Goal: Task Accomplishment & Management: Manage account settings

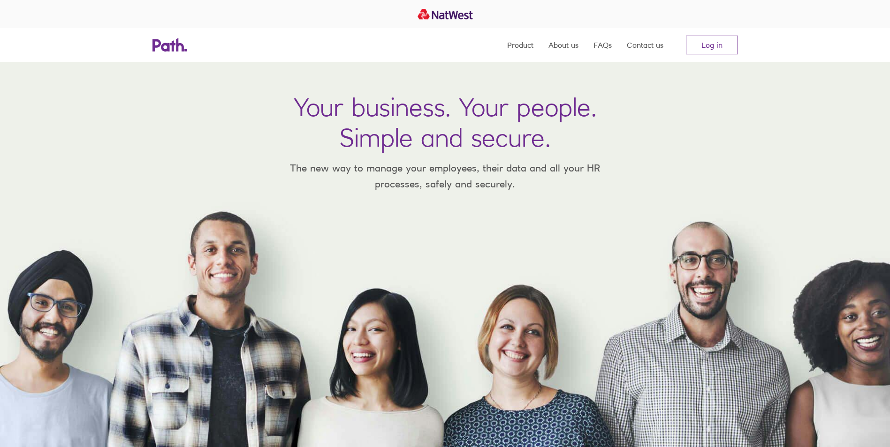
click at [706, 60] on nav "Product About us FAQs Contact us Log in" at bounding box center [622, 45] width 231 height 34
click at [706, 47] on link "Log in" at bounding box center [712, 45] width 52 height 19
click at [714, 45] on link "Log in" at bounding box center [712, 45] width 52 height 19
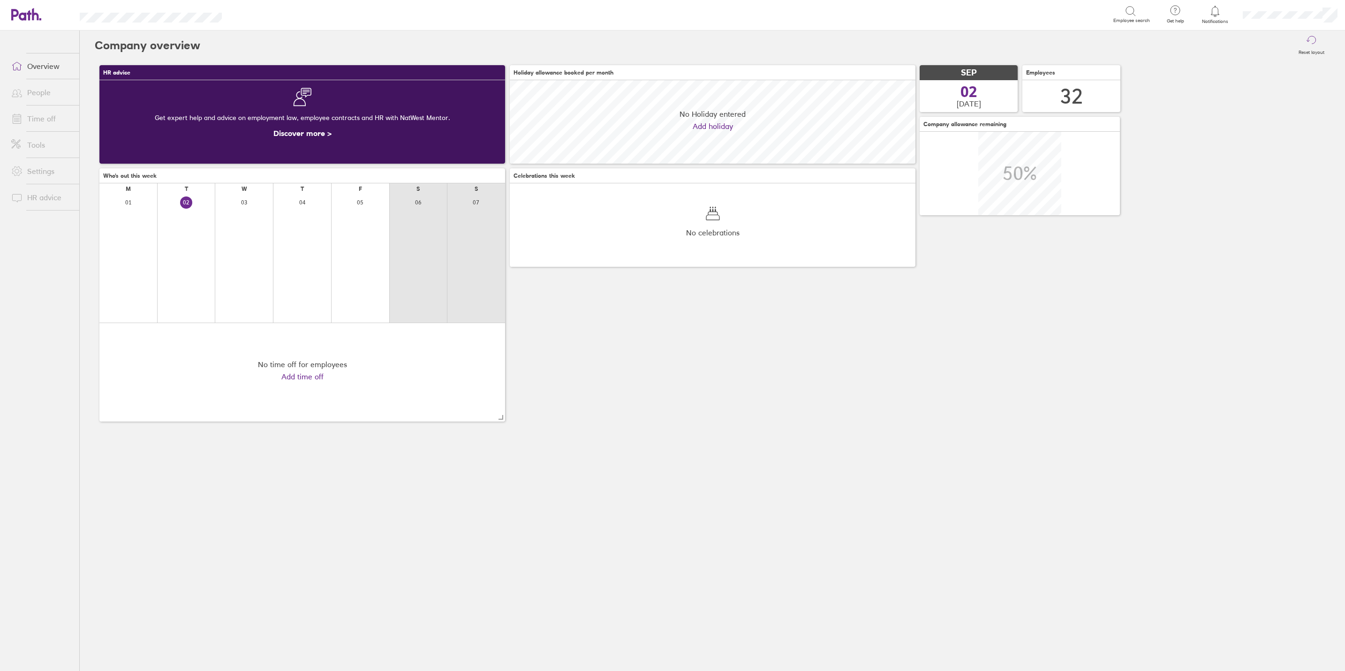
scroll to position [83, 405]
click at [44, 76] on link "Overview" at bounding box center [42, 66] width 76 height 19
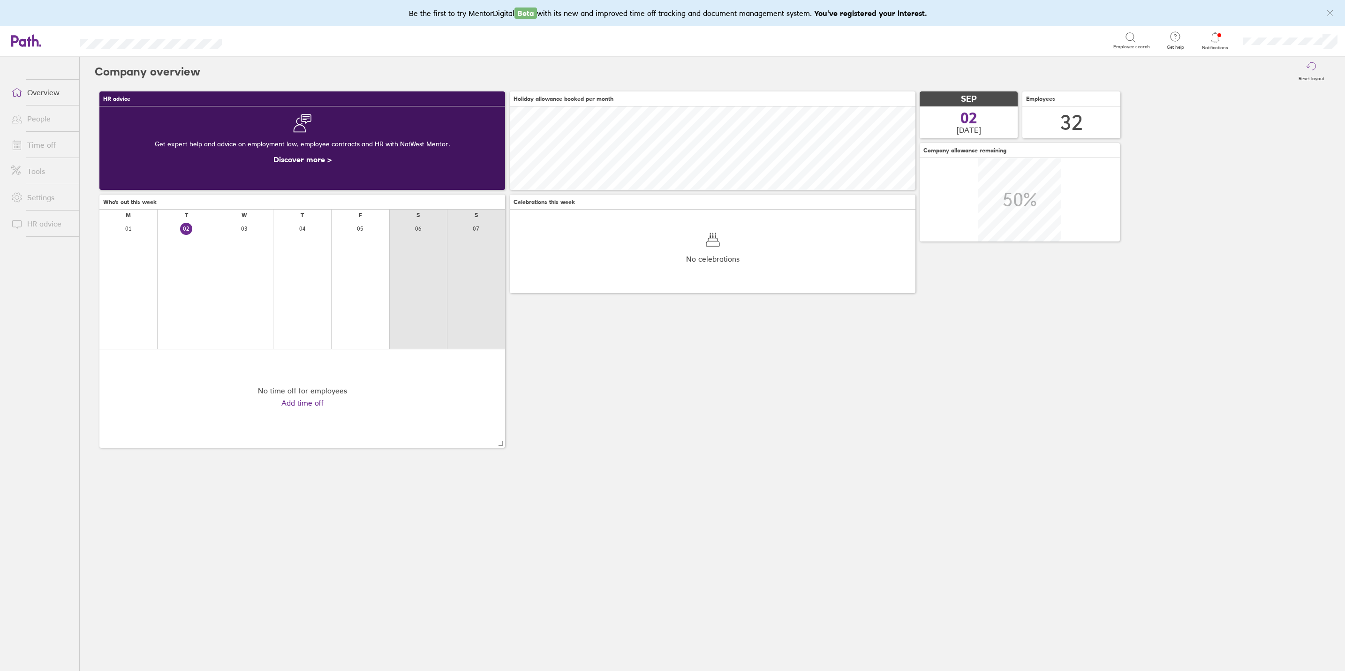
click at [40, 120] on link "People" at bounding box center [42, 118] width 76 height 19
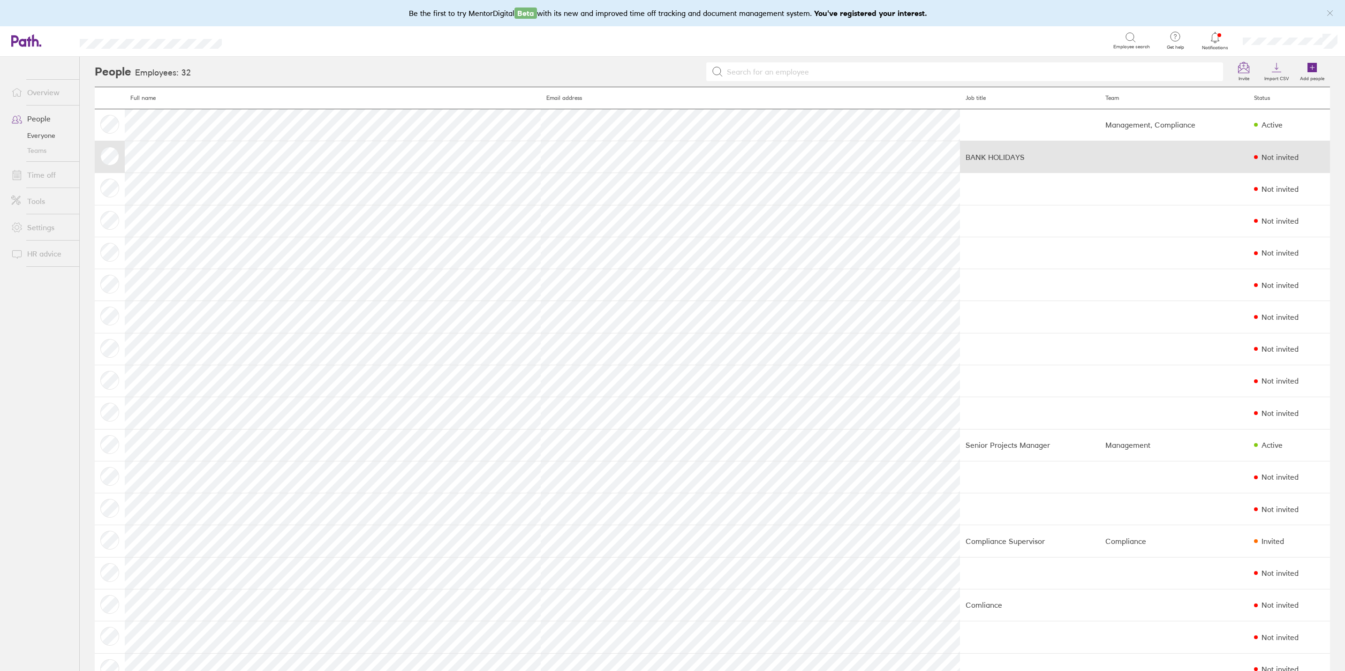
scroll to position [70, 0]
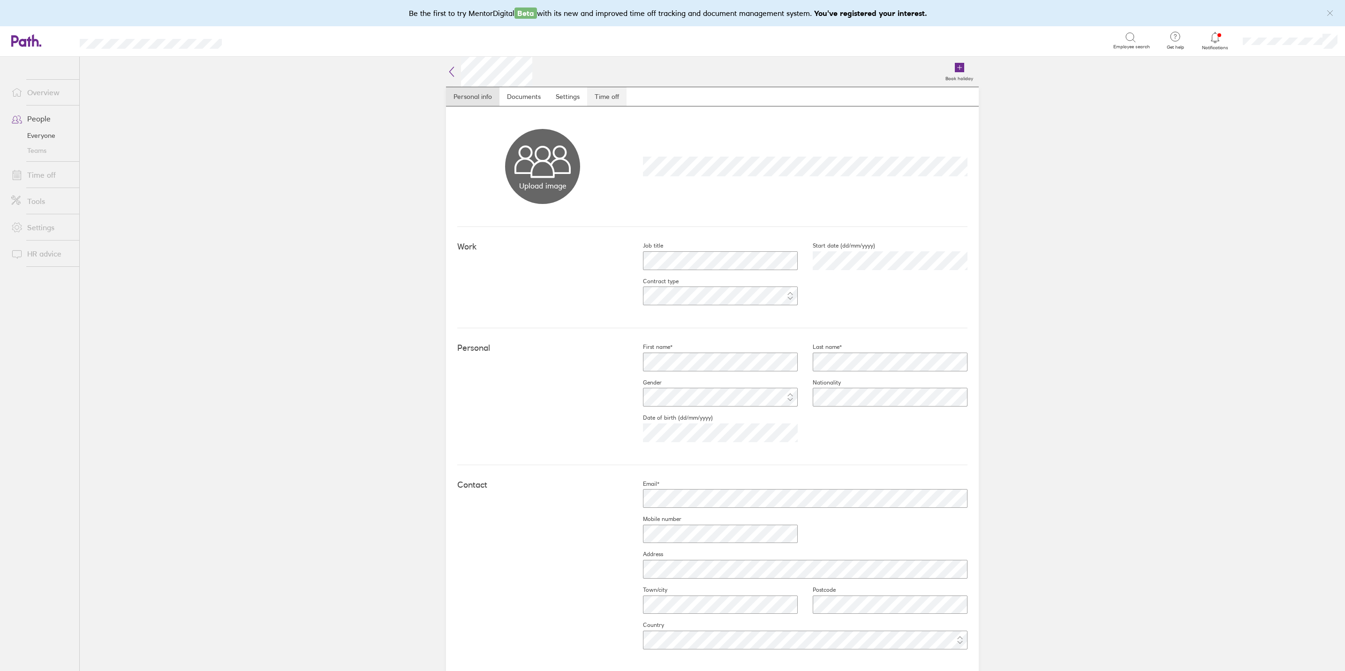
click at [601, 95] on link "Time off" at bounding box center [606, 96] width 39 height 19
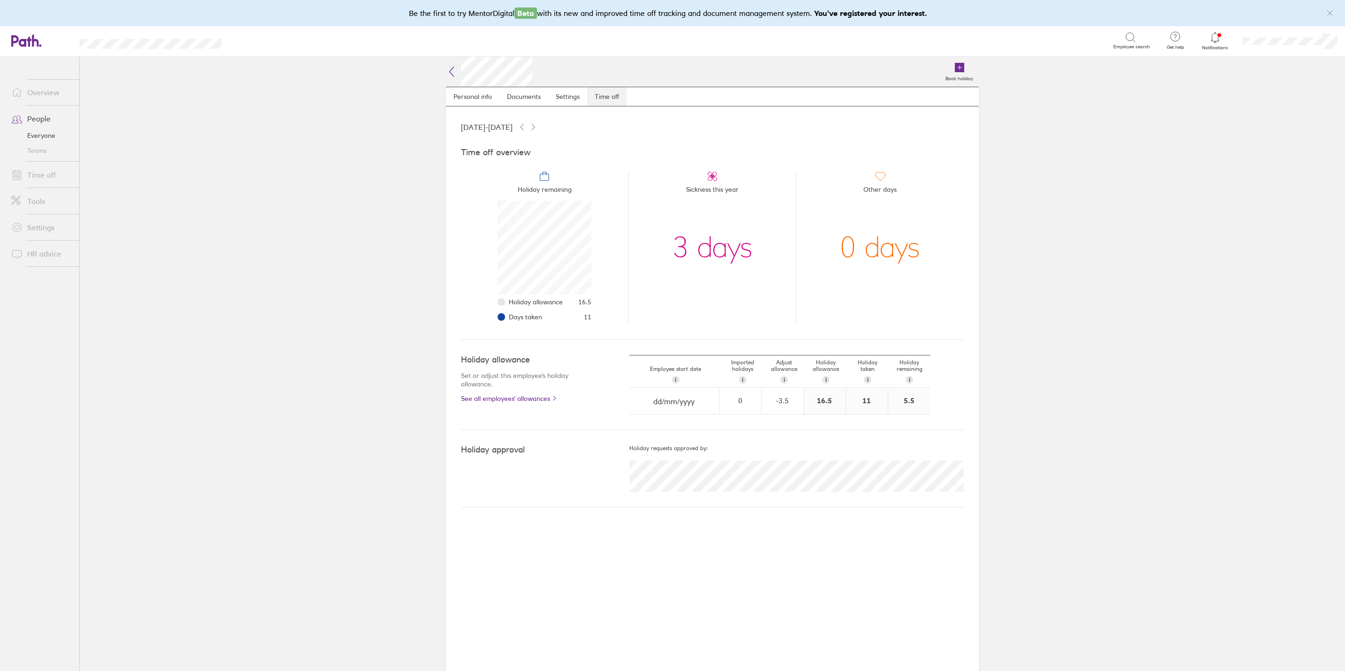
scroll to position [94, 94]
